Goal: Find specific page/section: Find specific page/section

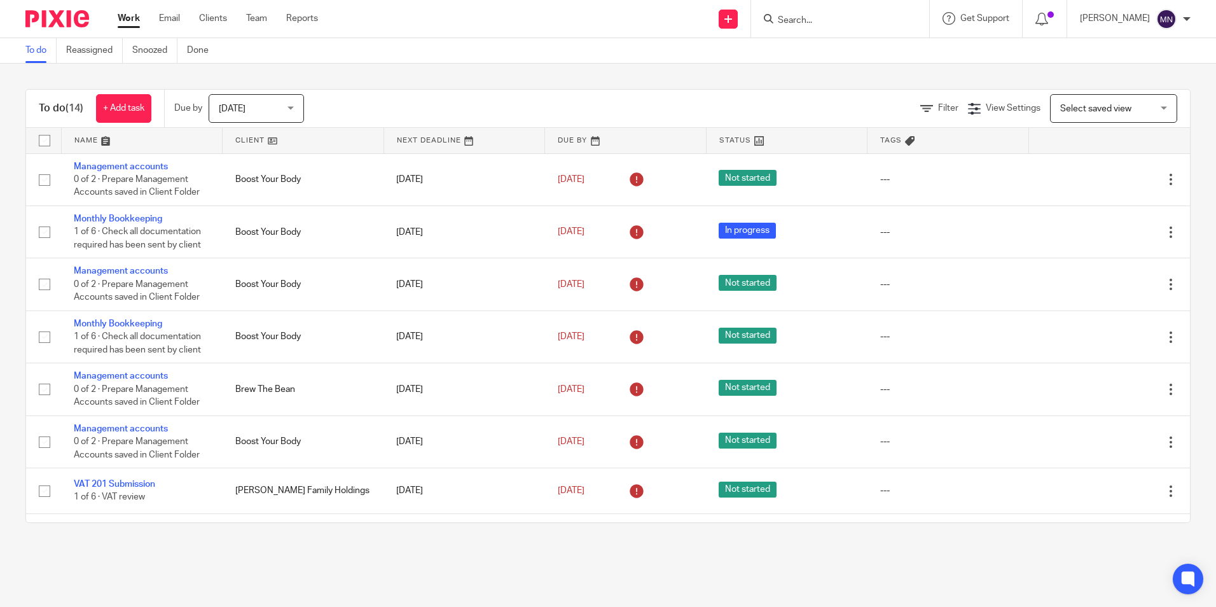
click at [783, 28] on div at bounding box center [840, 19] width 178 height 38
click at [786, 19] on input "Search" at bounding box center [833, 20] width 114 height 11
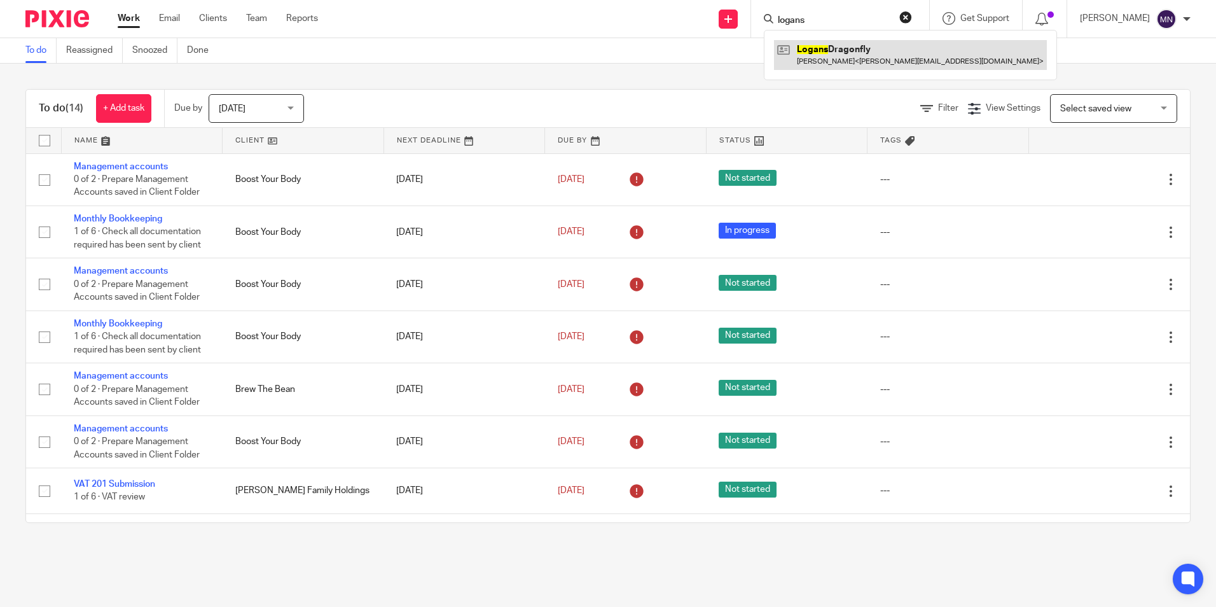
type input "logans"
click at [853, 59] on link at bounding box center [910, 54] width 273 height 29
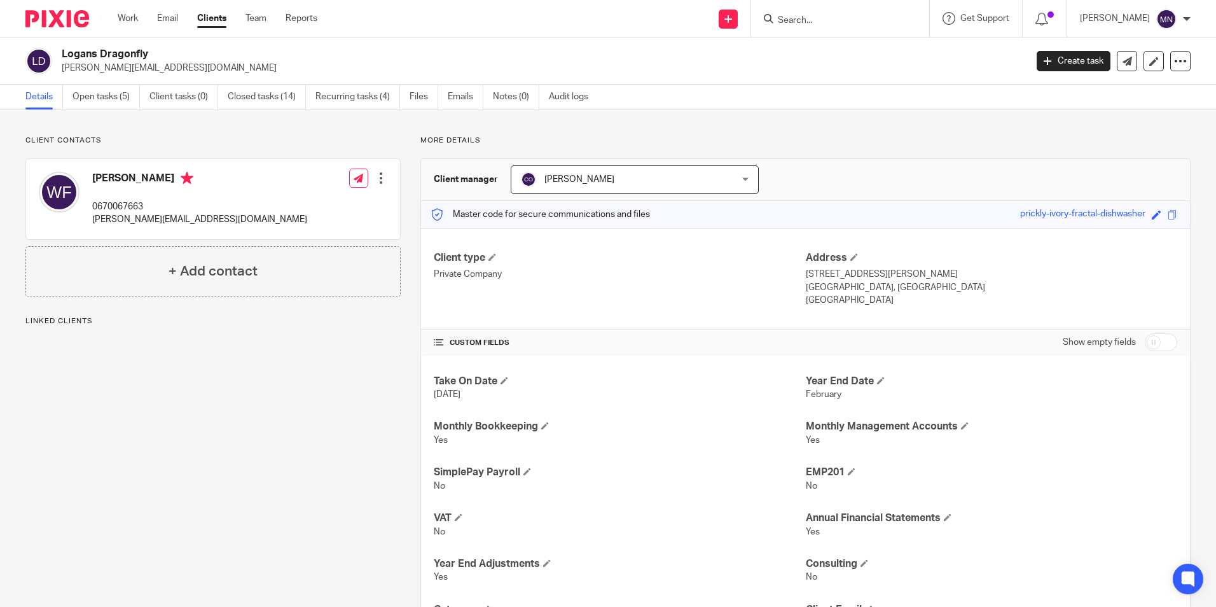
click at [104, 99] on link "Open tasks (5)" at bounding box center [105, 97] width 67 height 25
